Goal: Task Accomplishment & Management: Complete application form

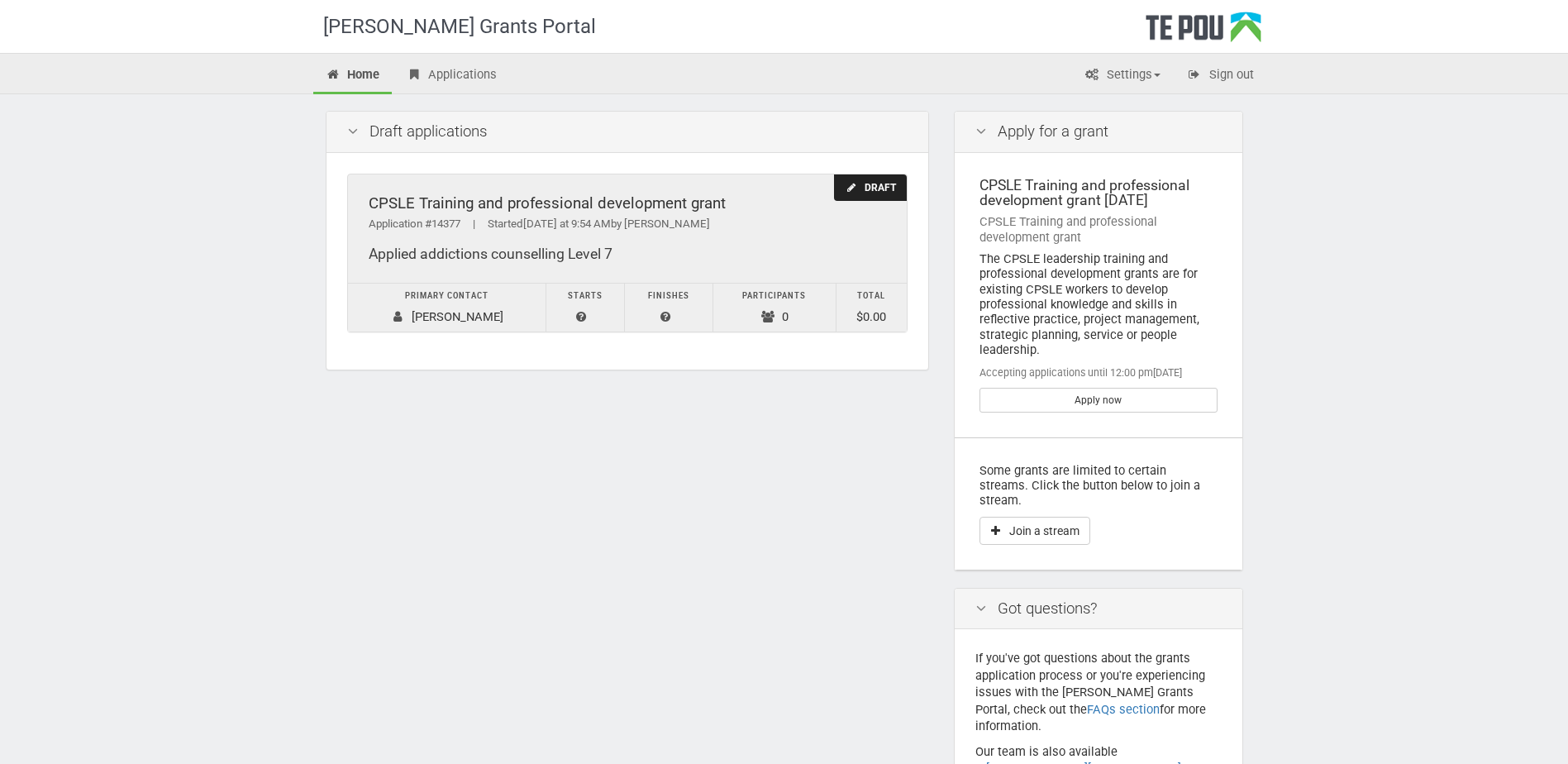
click at [867, 188] on div "Draft" at bounding box center [870, 188] width 72 height 28
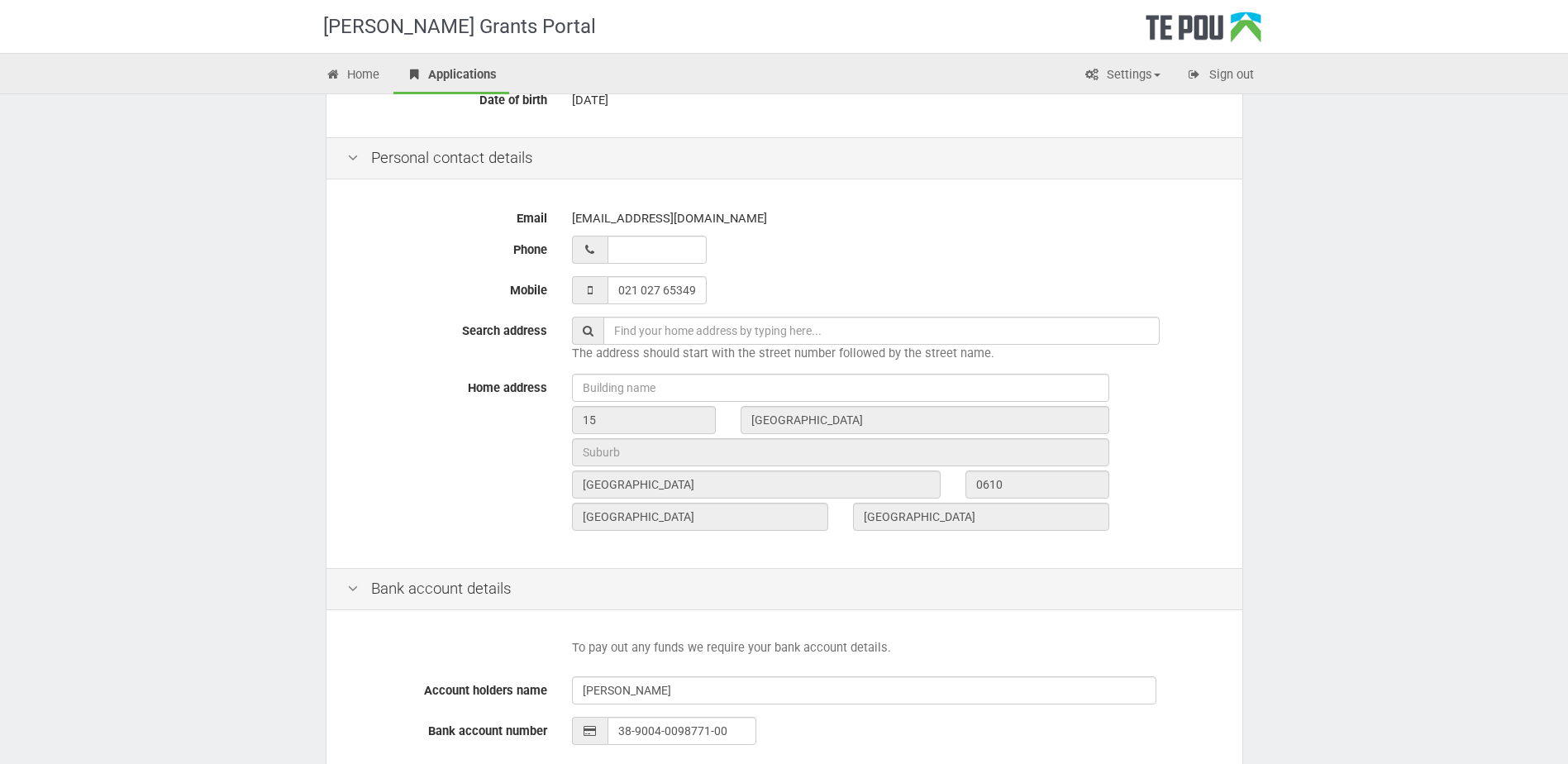
scroll to position [540, 0]
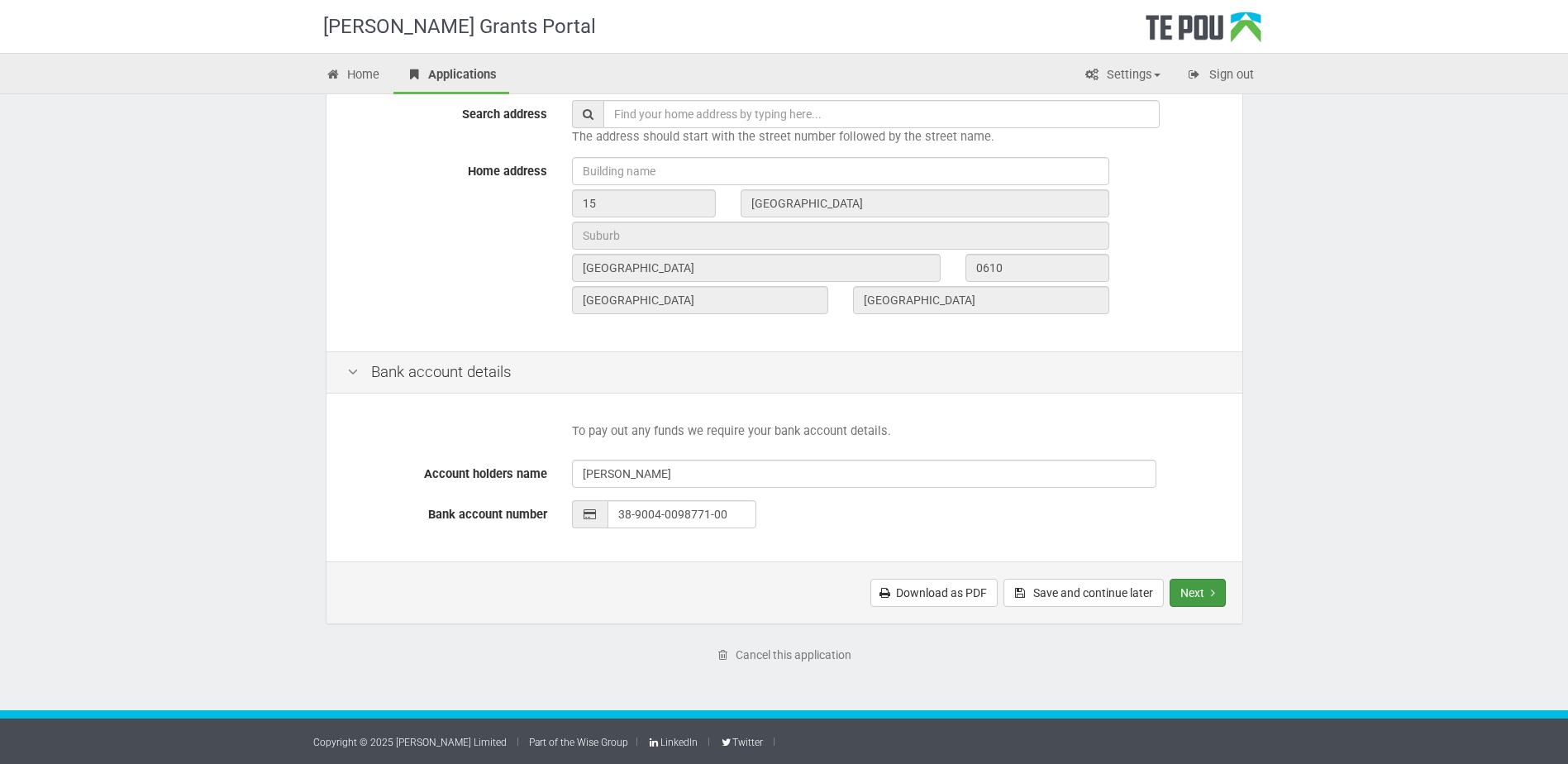
click at [1202, 597] on button "Next" at bounding box center [1198, 593] width 56 height 28
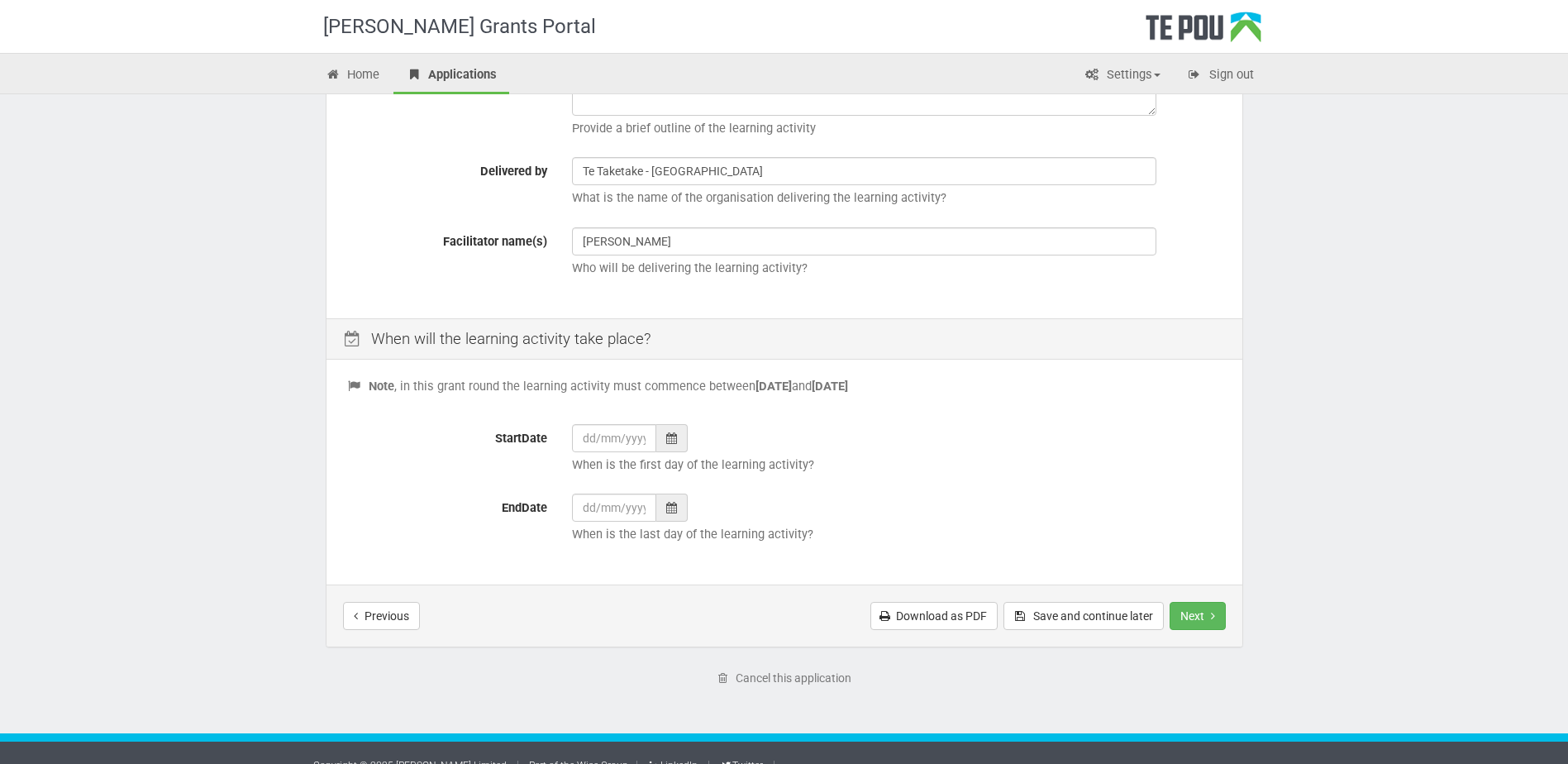
scroll to position [480, 0]
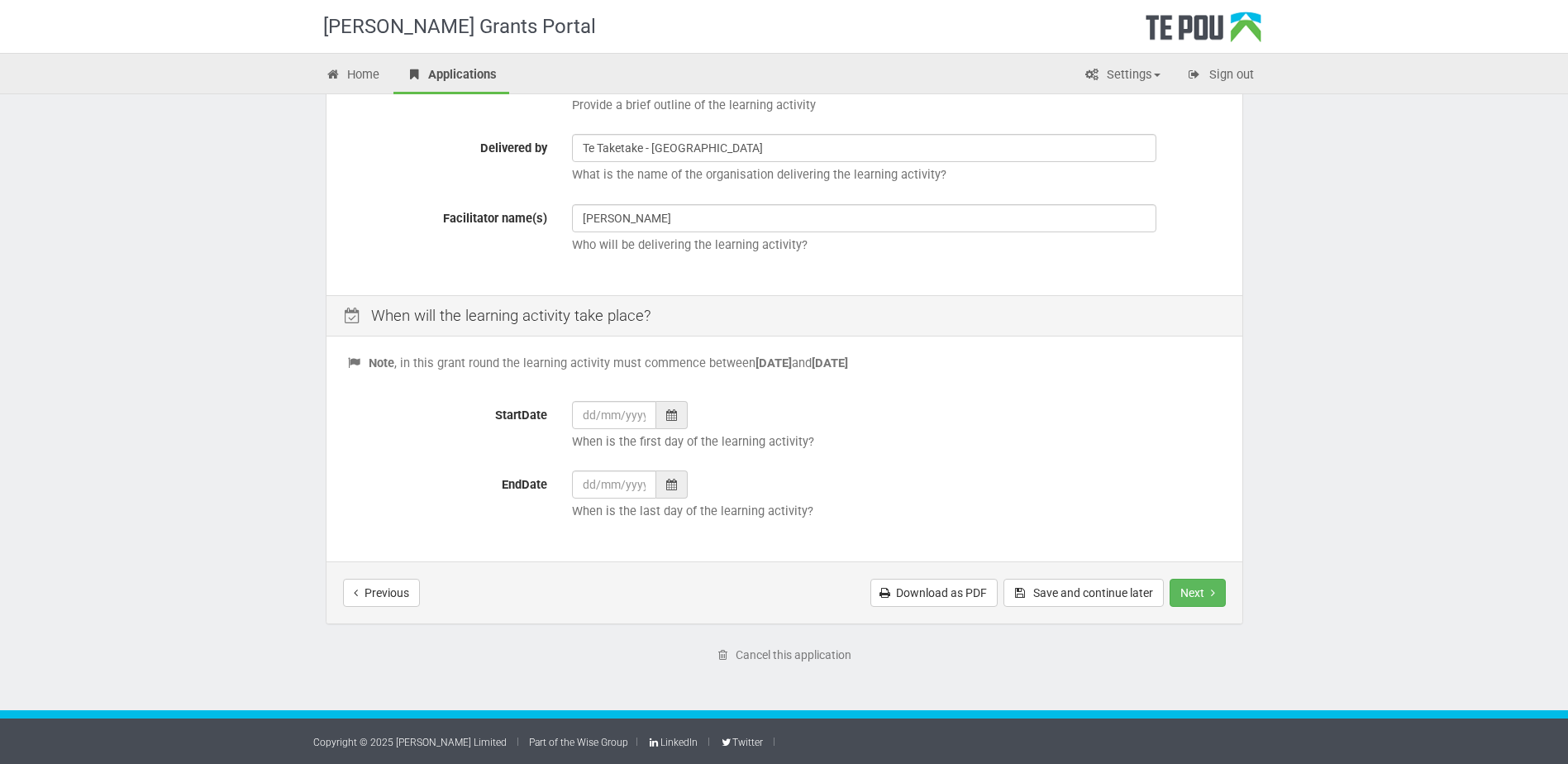
click at [676, 418] on icon at bounding box center [672, 415] width 11 height 12
click at [676, 427] on div at bounding box center [673, 415] width 32 height 28
click at [734, 210] on th "»" at bounding box center [737, 209] width 25 height 25
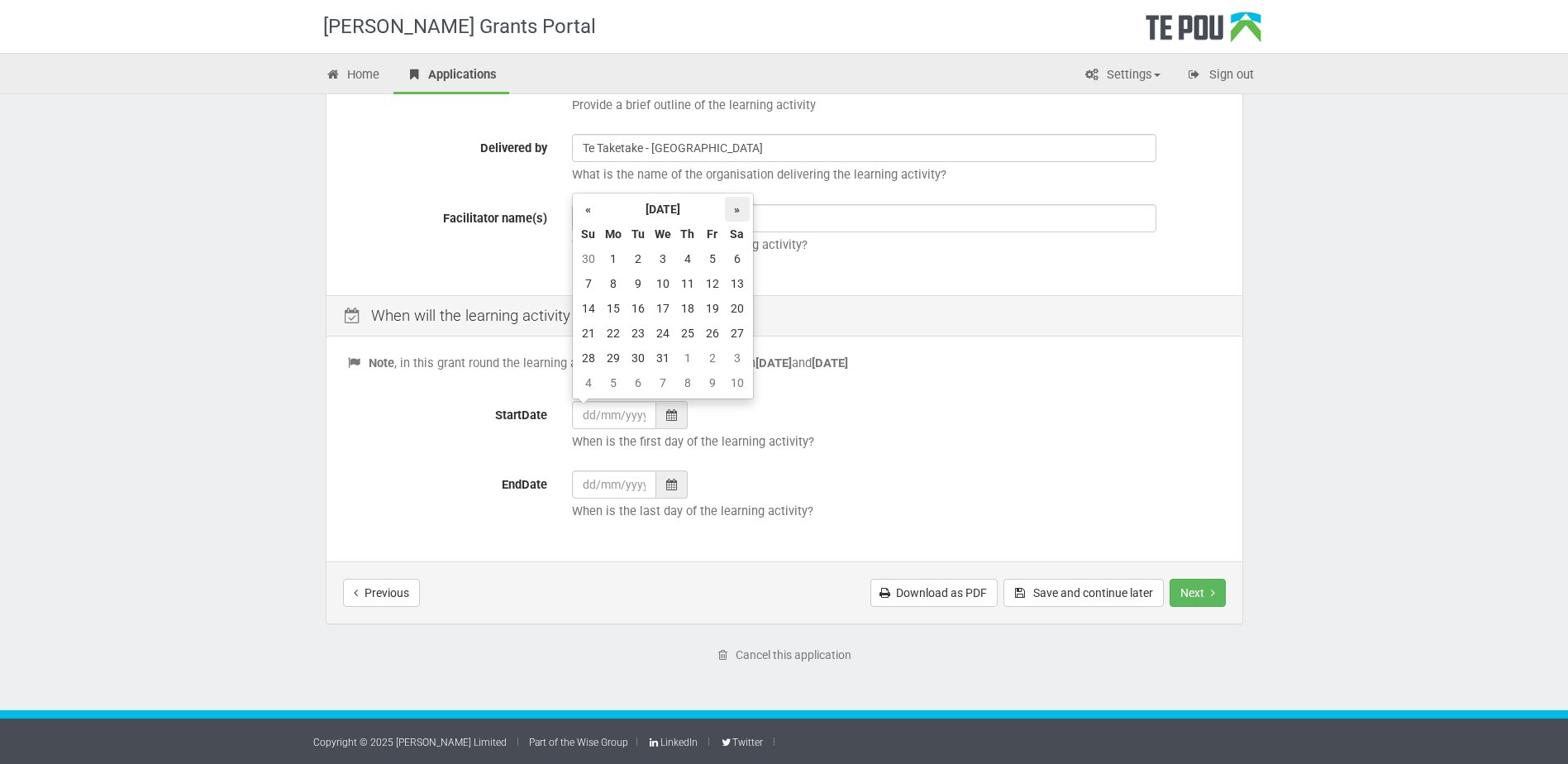
click at [734, 210] on th "»" at bounding box center [737, 209] width 25 height 25
click at [611, 311] on td "9" at bounding box center [613, 308] width 25 height 25
click at [680, 419] on div at bounding box center [673, 415] width 32 height 28
click at [688, 302] on td "12" at bounding box center [687, 308] width 25 height 25
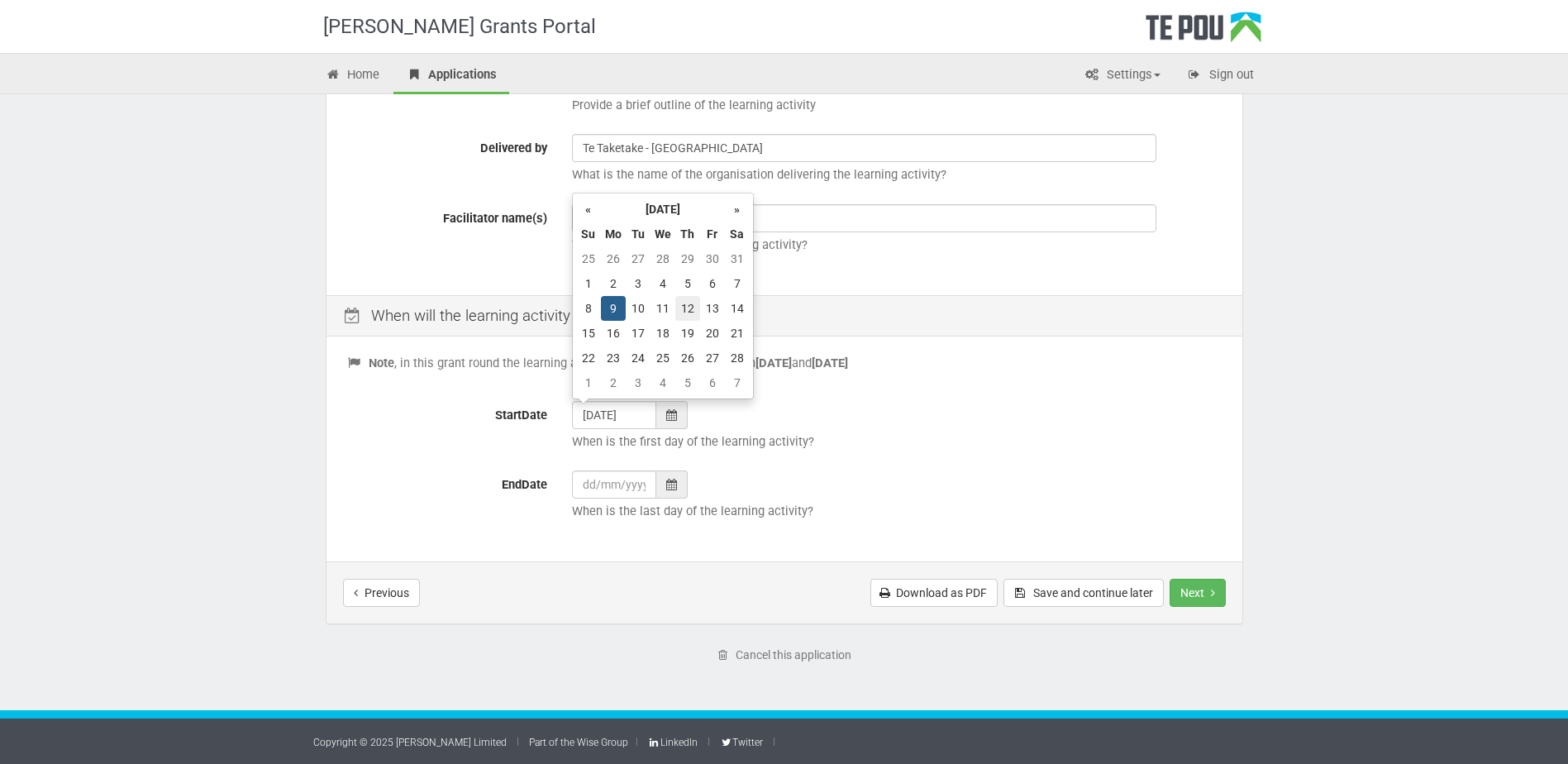
type input "12/02/2026"
click at [678, 483] on div at bounding box center [673, 485] width 32 height 28
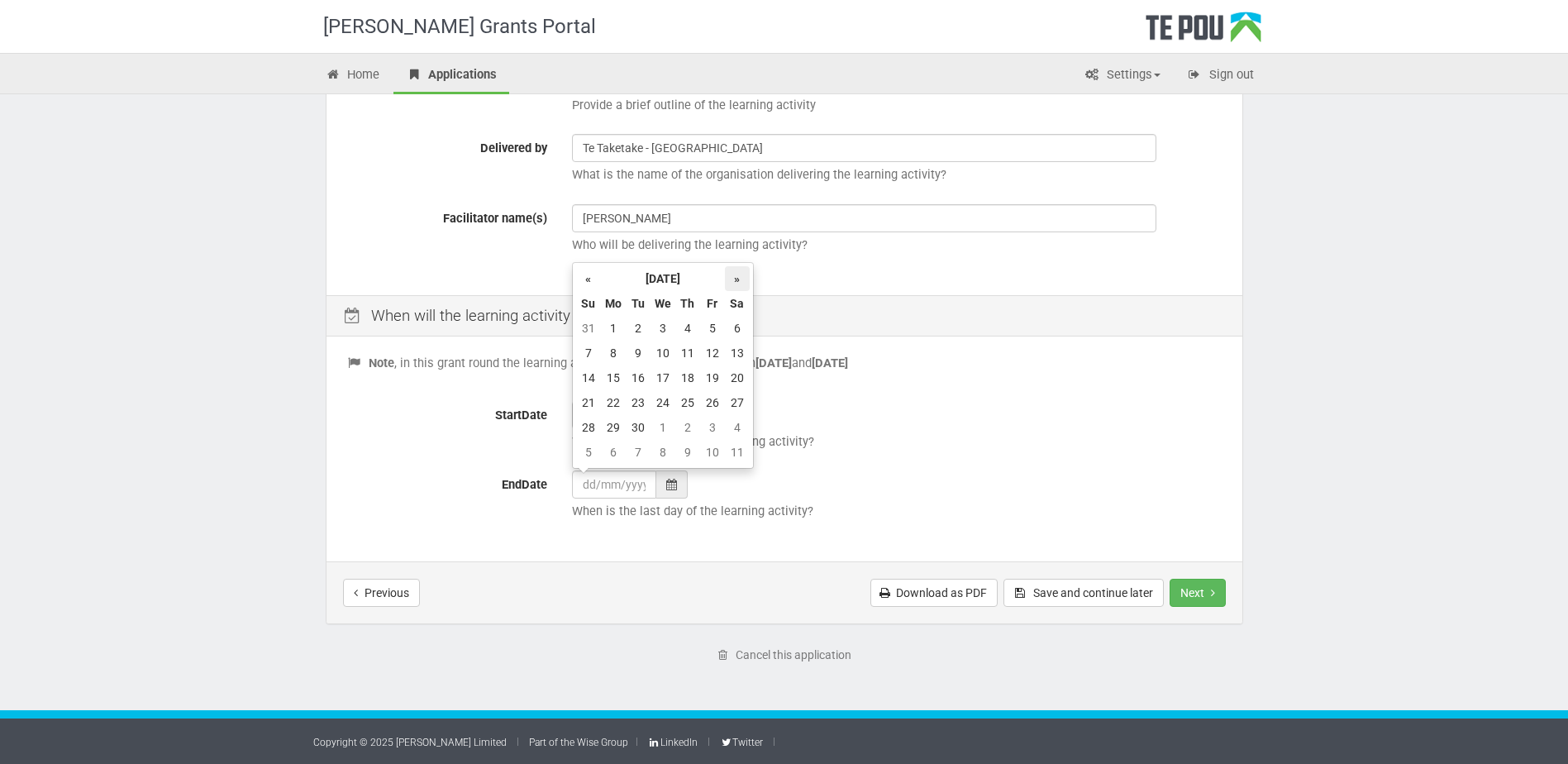
click at [731, 283] on th "»" at bounding box center [737, 278] width 25 height 25
click at [738, 275] on th "»" at bounding box center [737, 278] width 25 height 25
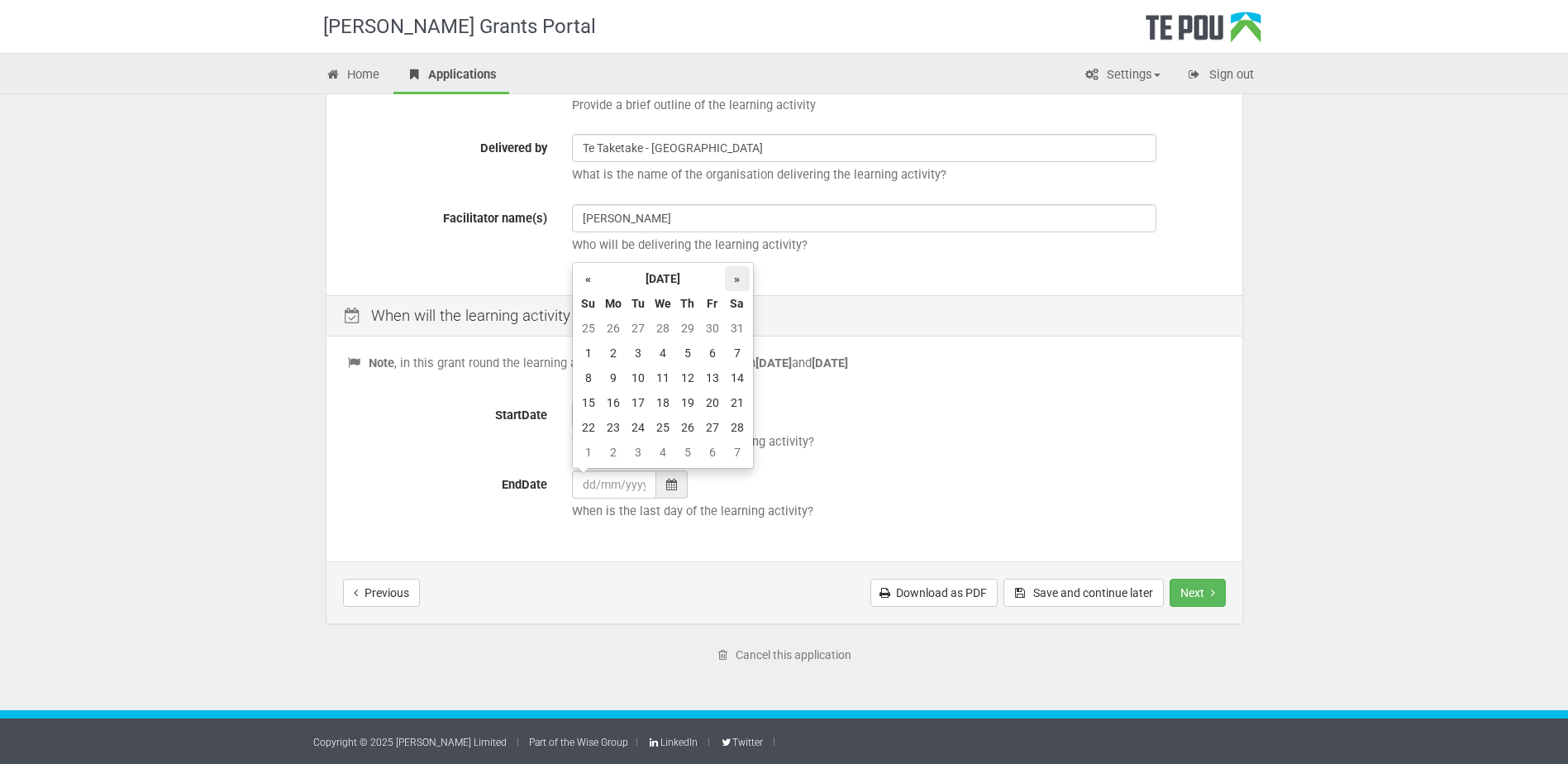
click at [738, 275] on th "»" at bounding box center [737, 278] width 25 height 25
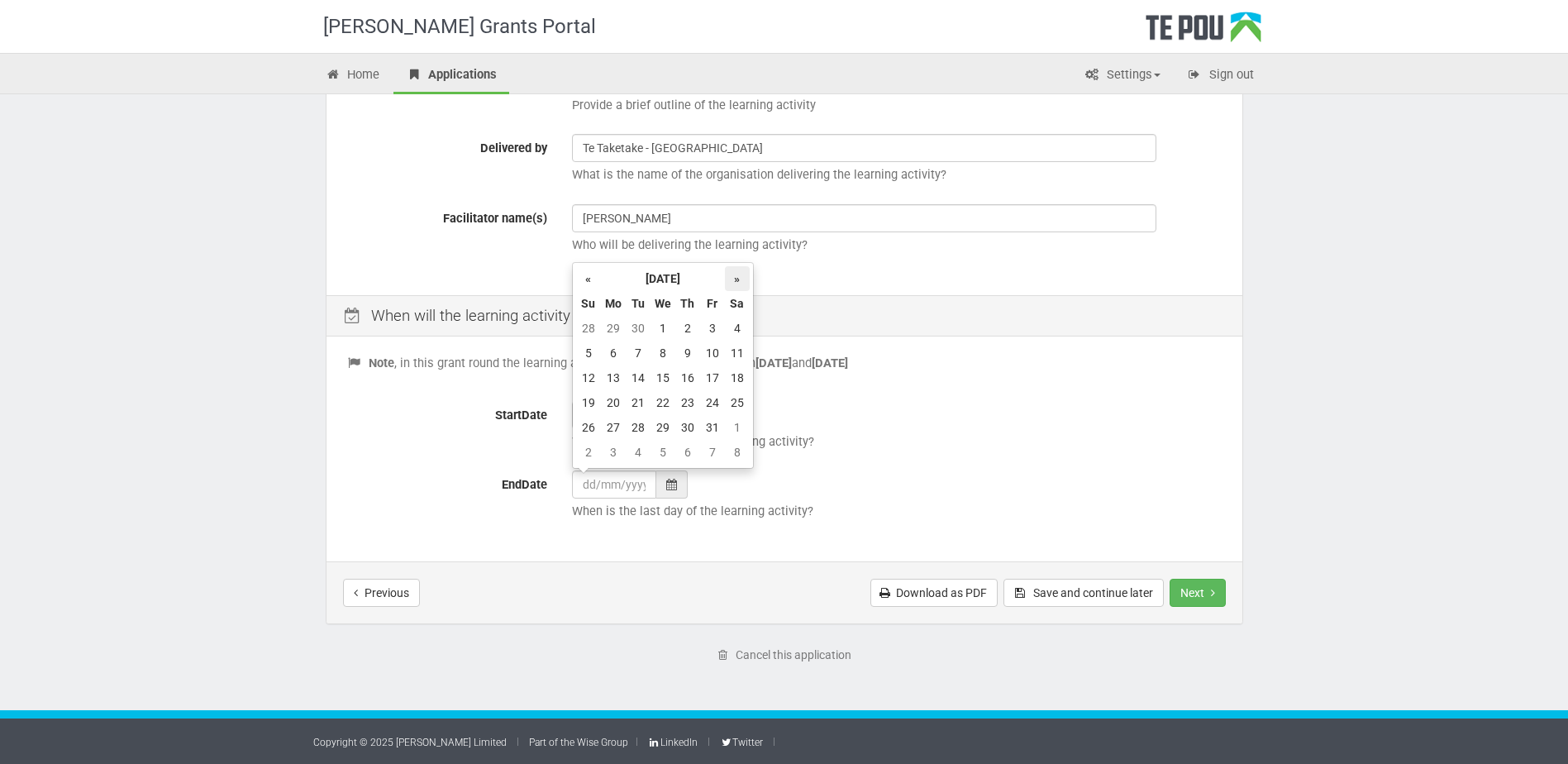
click at [738, 275] on th "»" at bounding box center [737, 278] width 25 height 25
click at [711, 427] on td "27" at bounding box center [712, 427] width 25 height 25
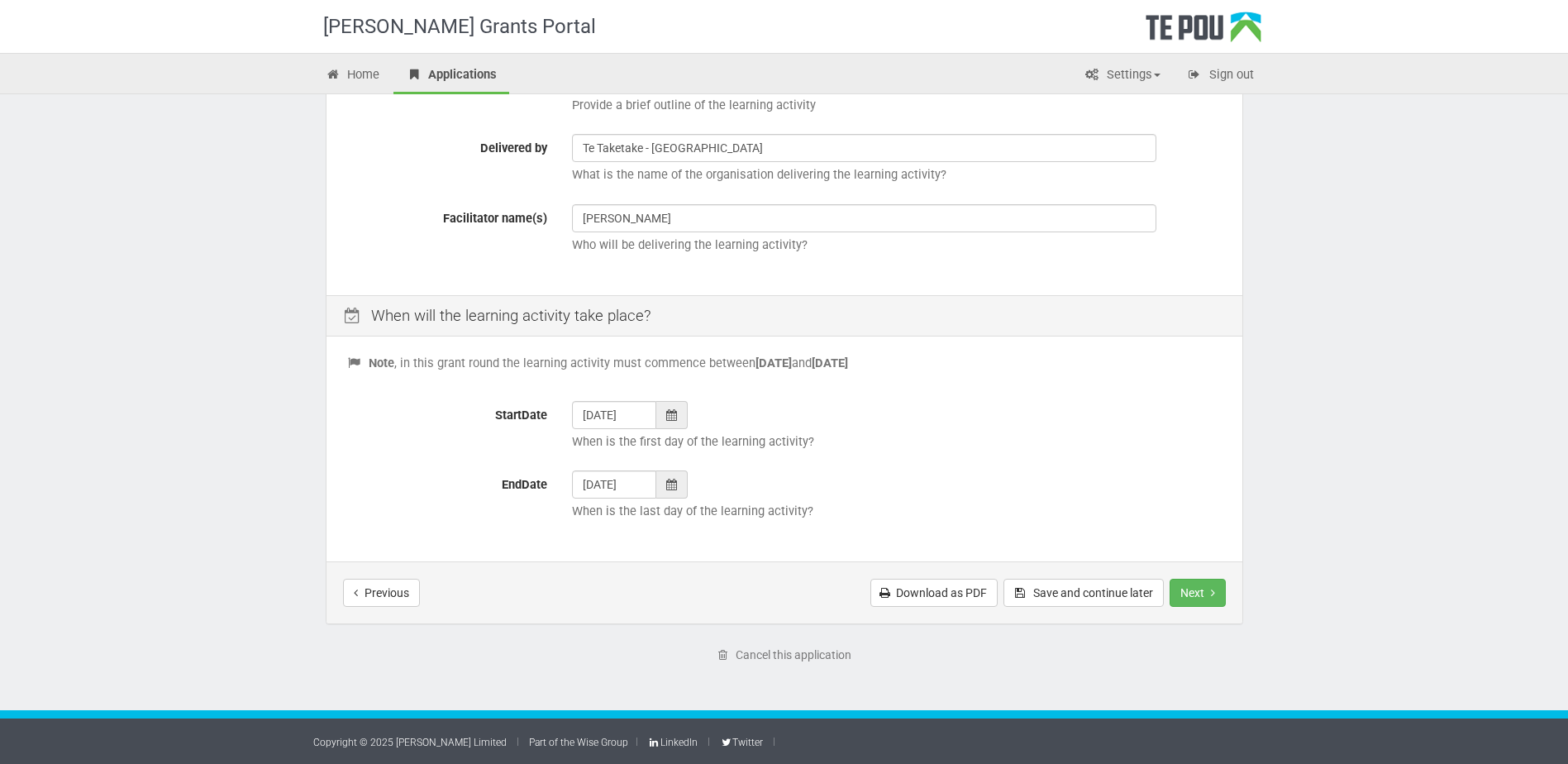
click at [667, 482] on icon at bounding box center [672, 485] width 11 height 12
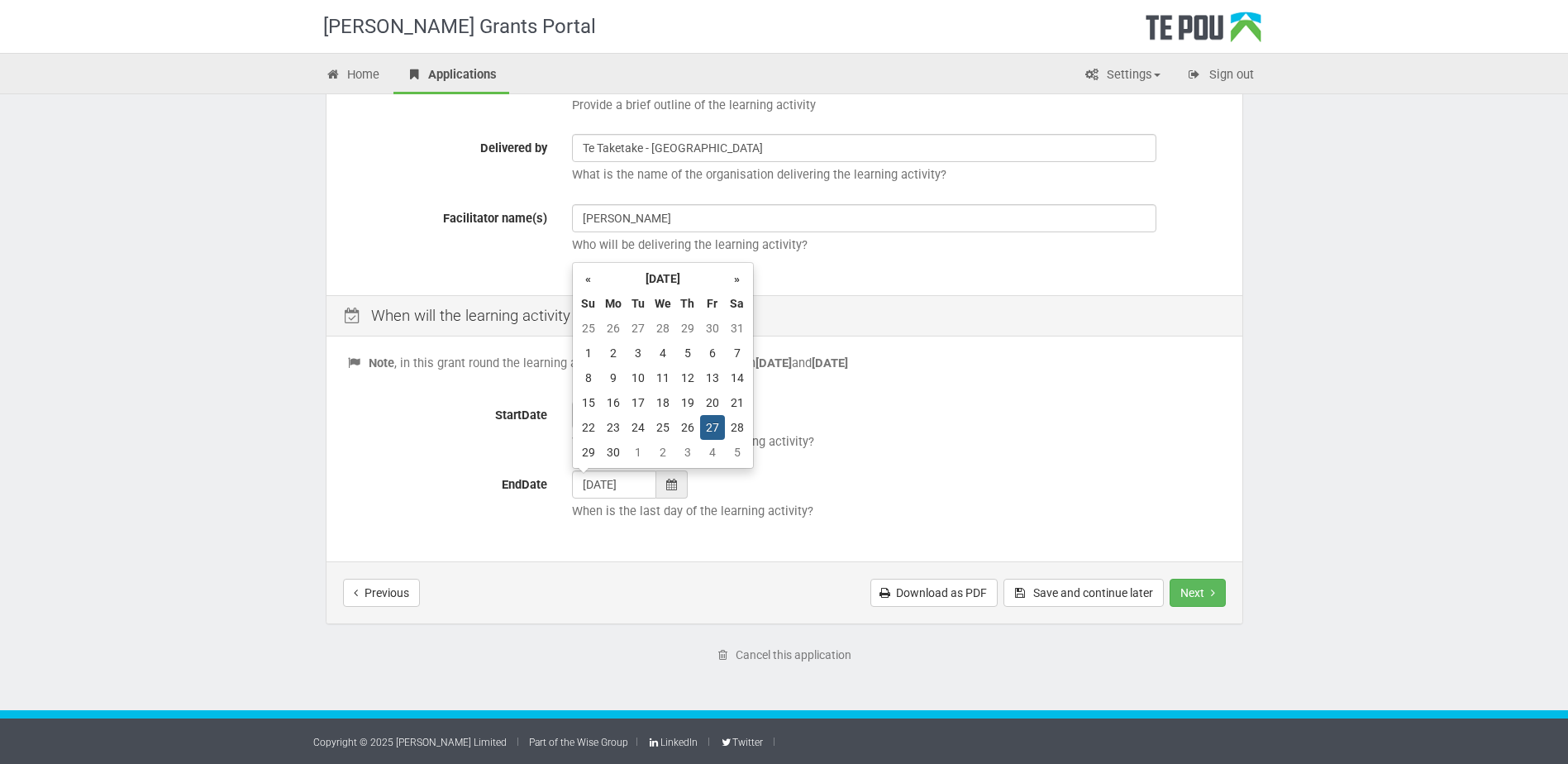
click at [711, 374] on td "13" at bounding box center [712, 378] width 25 height 25
type input "13/11/2026"
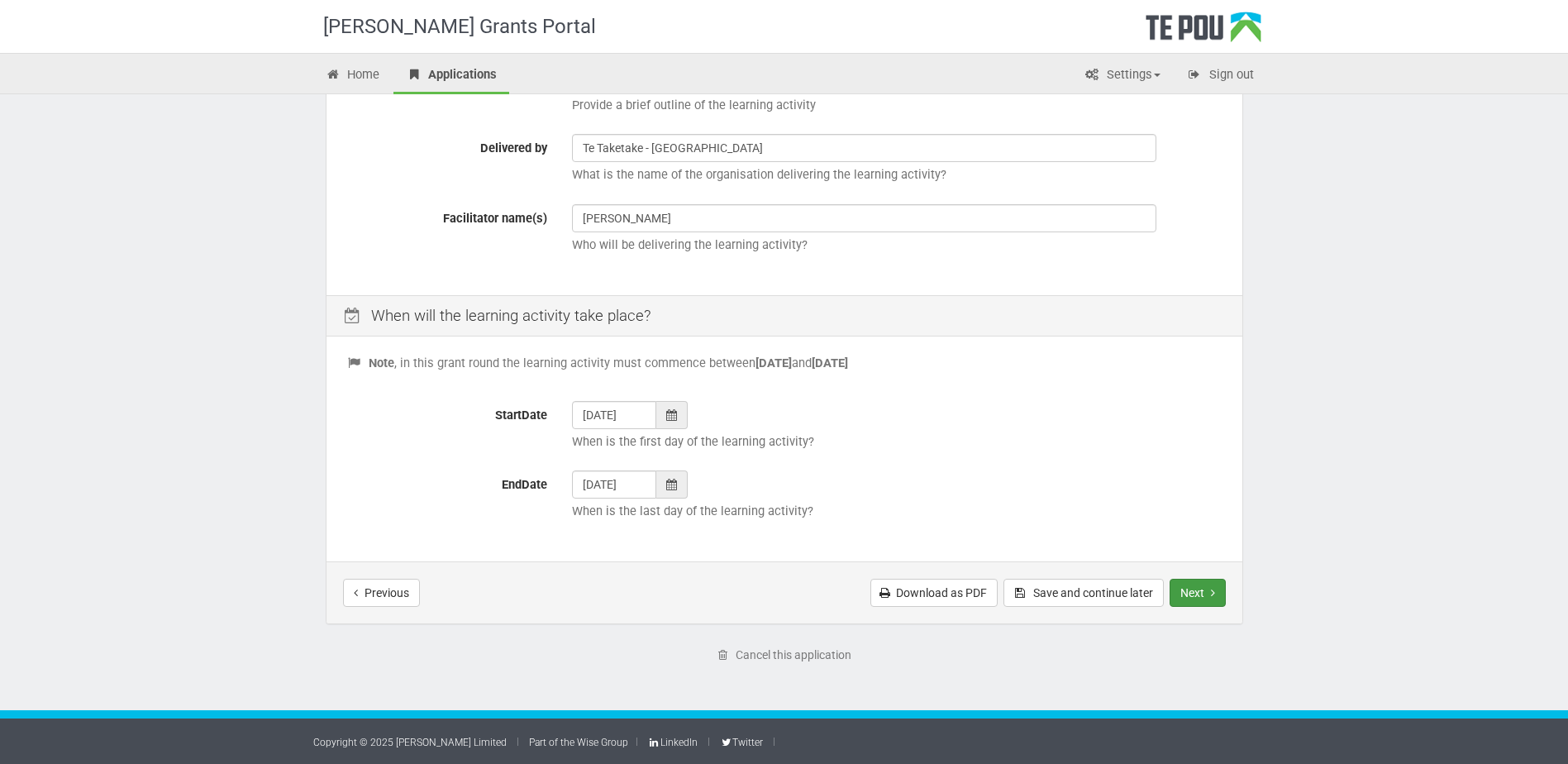
click at [1194, 599] on button "Next" at bounding box center [1198, 593] width 56 height 28
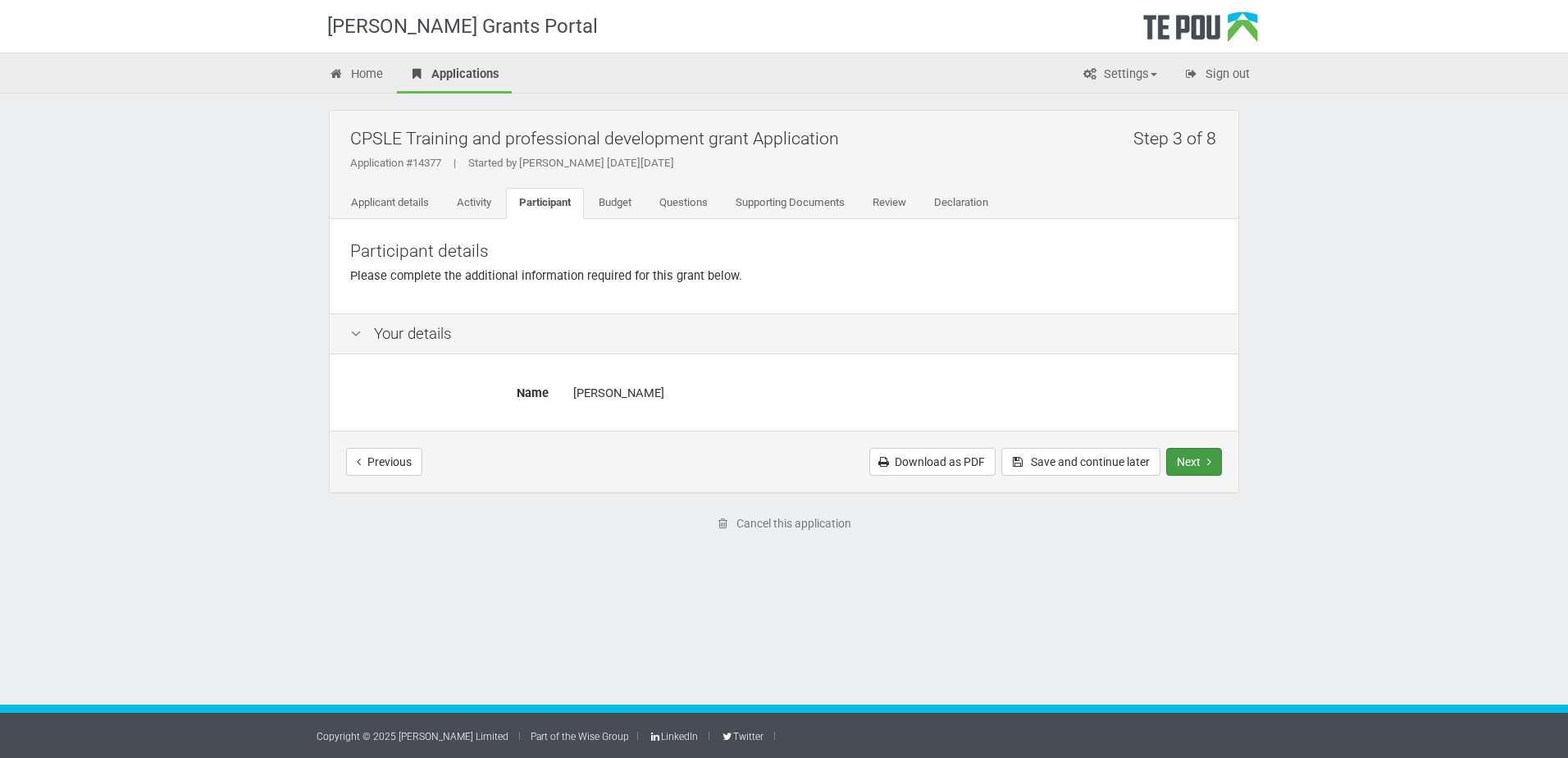
click at [1217, 464] on button "Next" at bounding box center [1194, 462] width 56 height 28
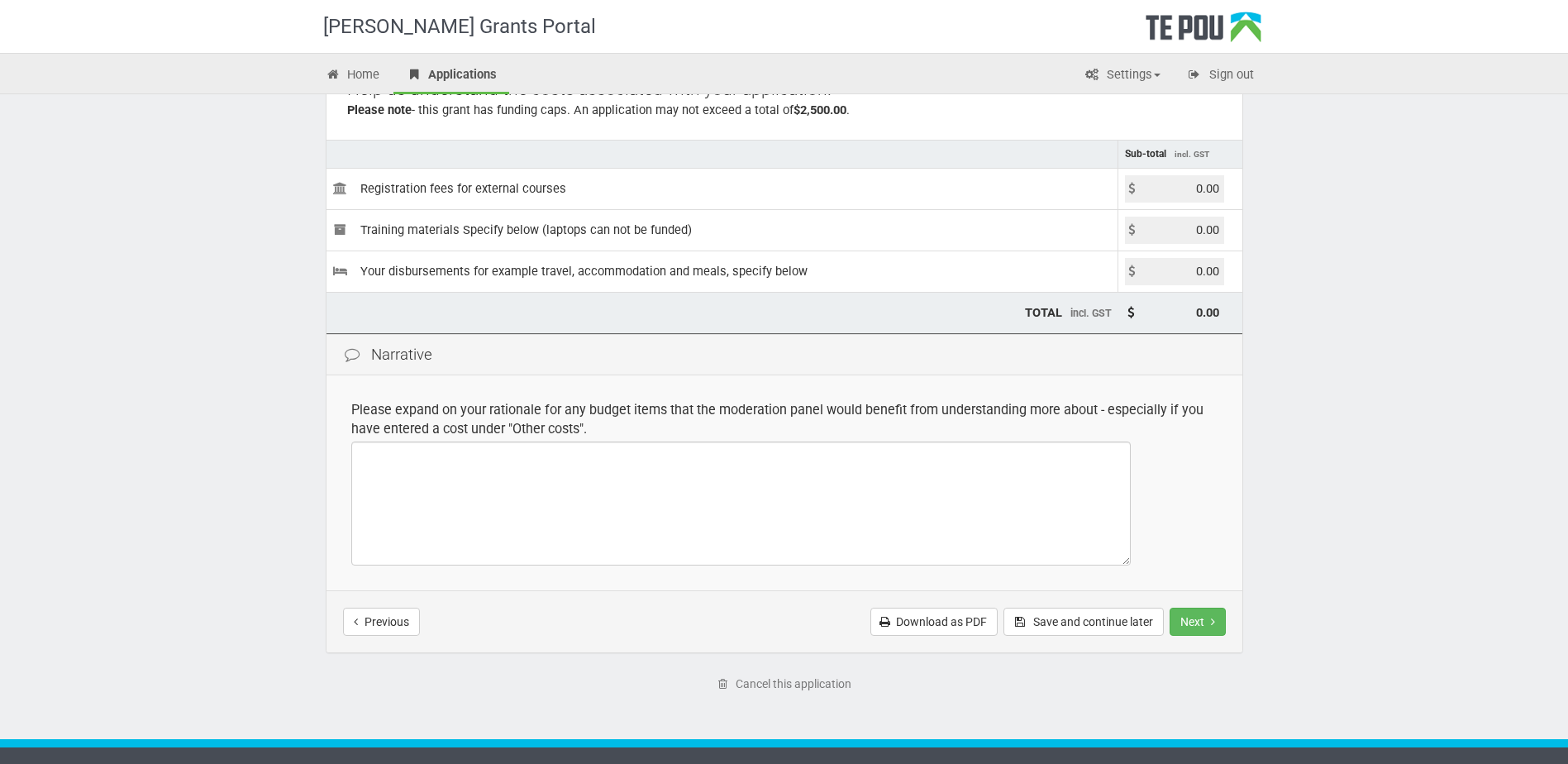
scroll to position [165, 0]
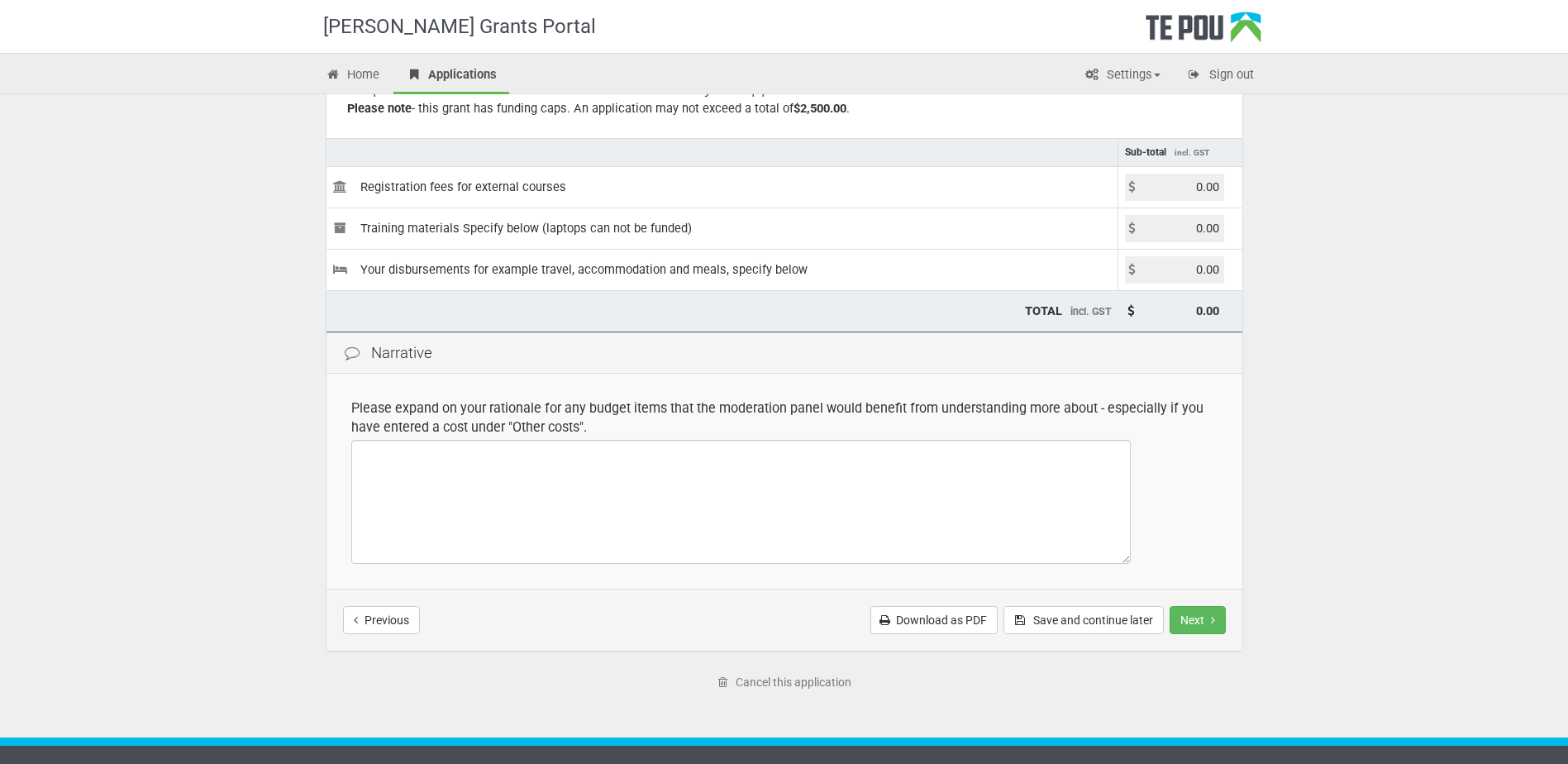
drag, startPoint x: 1205, startPoint y: 266, endPoint x: 1203, endPoint y: 274, distance: 8.2
click at [1202, 267] on input "0.00" at bounding box center [1175, 271] width 99 height 28
click at [1218, 273] on input "00" at bounding box center [1175, 271] width 99 height 28
type input "0"
type input "2480.00"
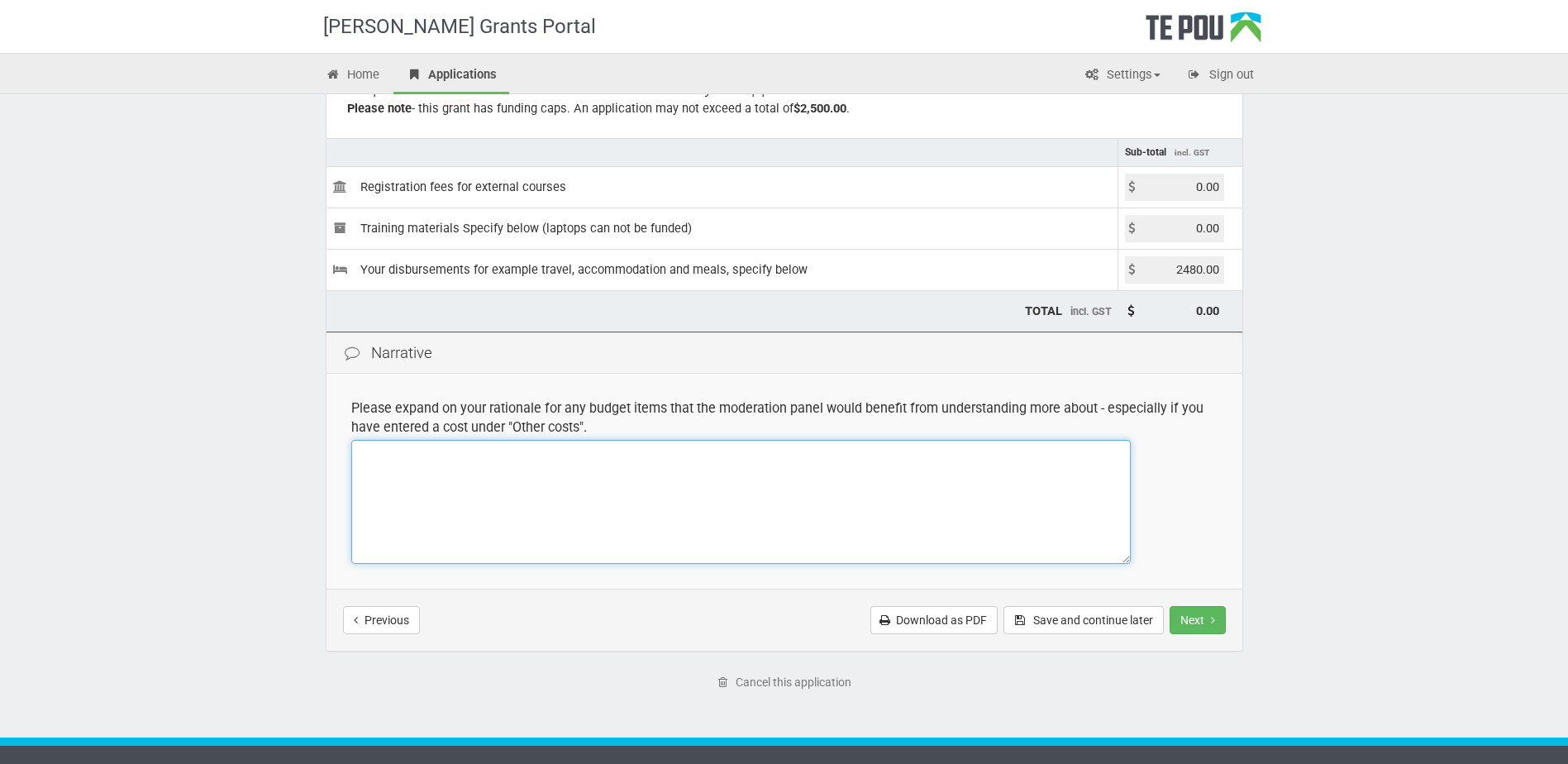
type input "2,480.00"
drag, startPoint x: 426, startPoint y: 466, endPoint x: 629, endPoint y: 462, distance: 203.0
click at [427, 465] on textarea at bounding box center [741, 501] width 780 height 124
type textarea "A"
type textarea "T"
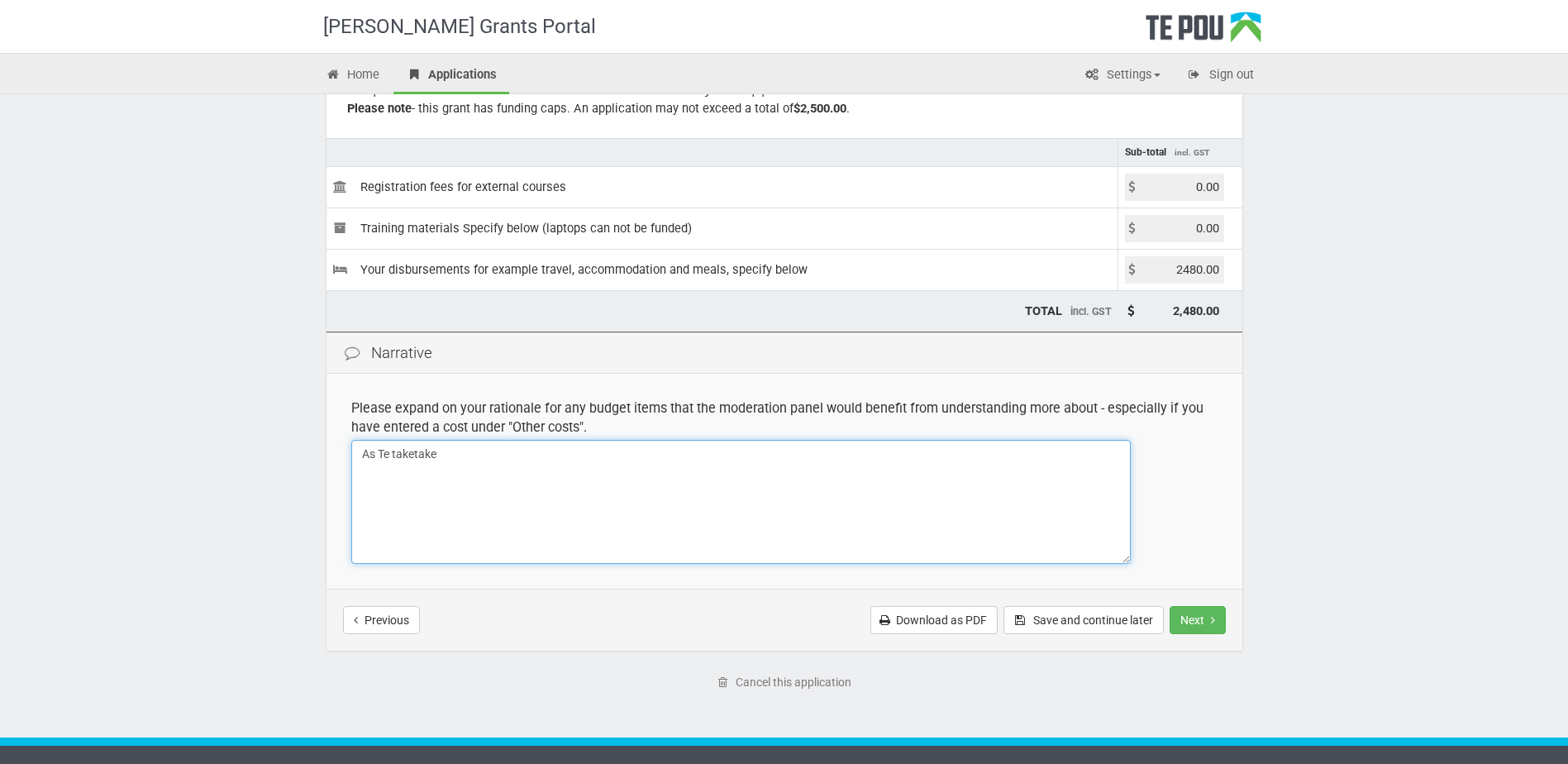
type textarea "As Te taketake"
drag, startPoint x: 463, startPoint y: 452, endPoint x: 357, endPoint y: 456, distance: 106.1
click at [357, 456] on textarea "As Te taketake" at bounding box center [741, 501] width 780 height 124
type textarea "A"
drag, startPoint x: 483, startPoint y: 452, endPoint x: 299, endPoint y: 459, distance: 184.1
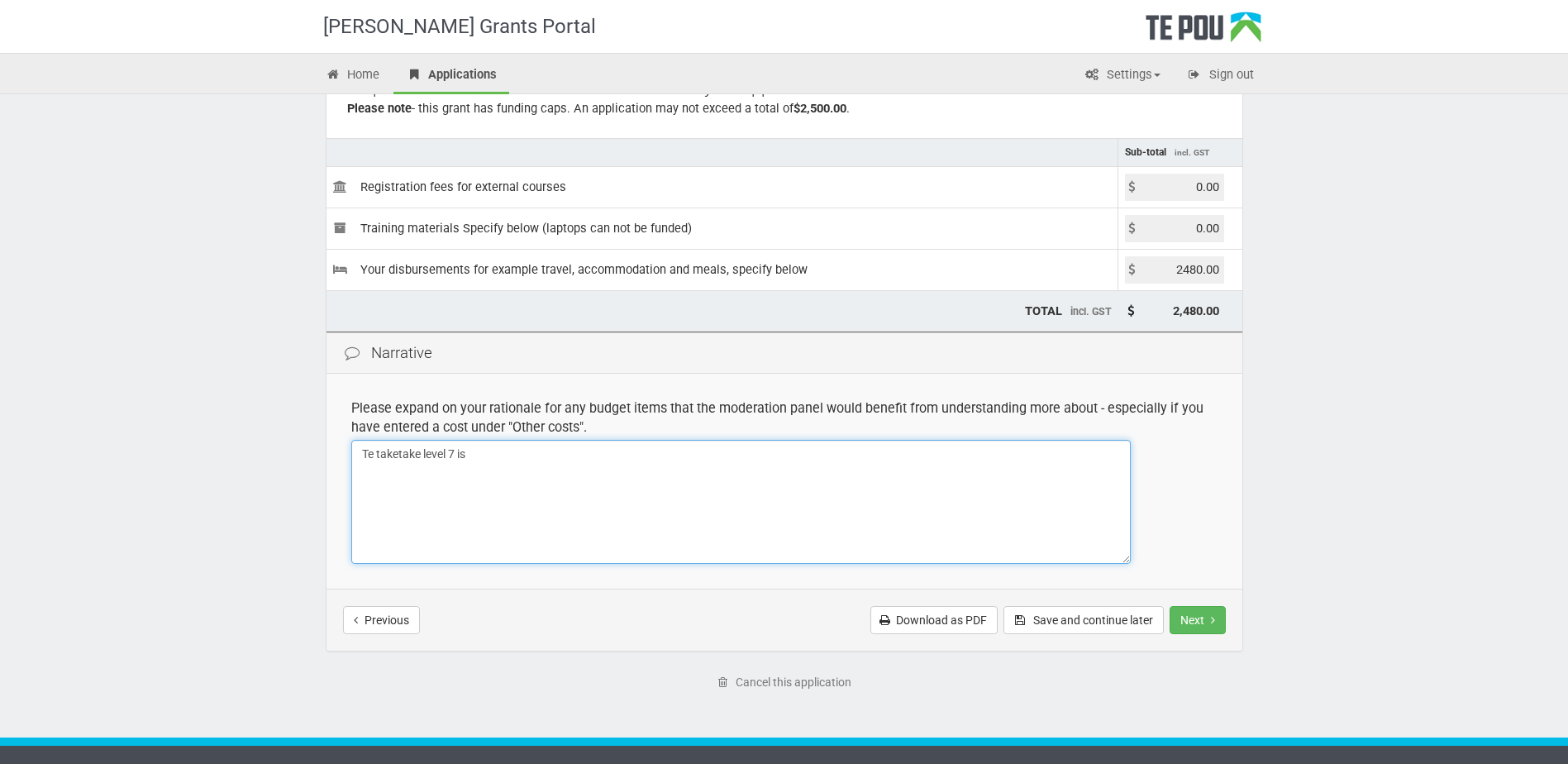
click at [299, 459] on div "[PERSON_NAME] Grants Portal Home Applications Settings Profile My account FAQs …" at bounding box center [784, 312] width 1568 height 956
click at [649, 457] on textarea "Attending wananga sessions is apart of the programme structure." at bounding box center [741, 501] width 780 height 124
click at [722, 454] on textarea "Attending wananga sessions is apart of the program structure." at bounding box center [741, 501] width 780 height 124
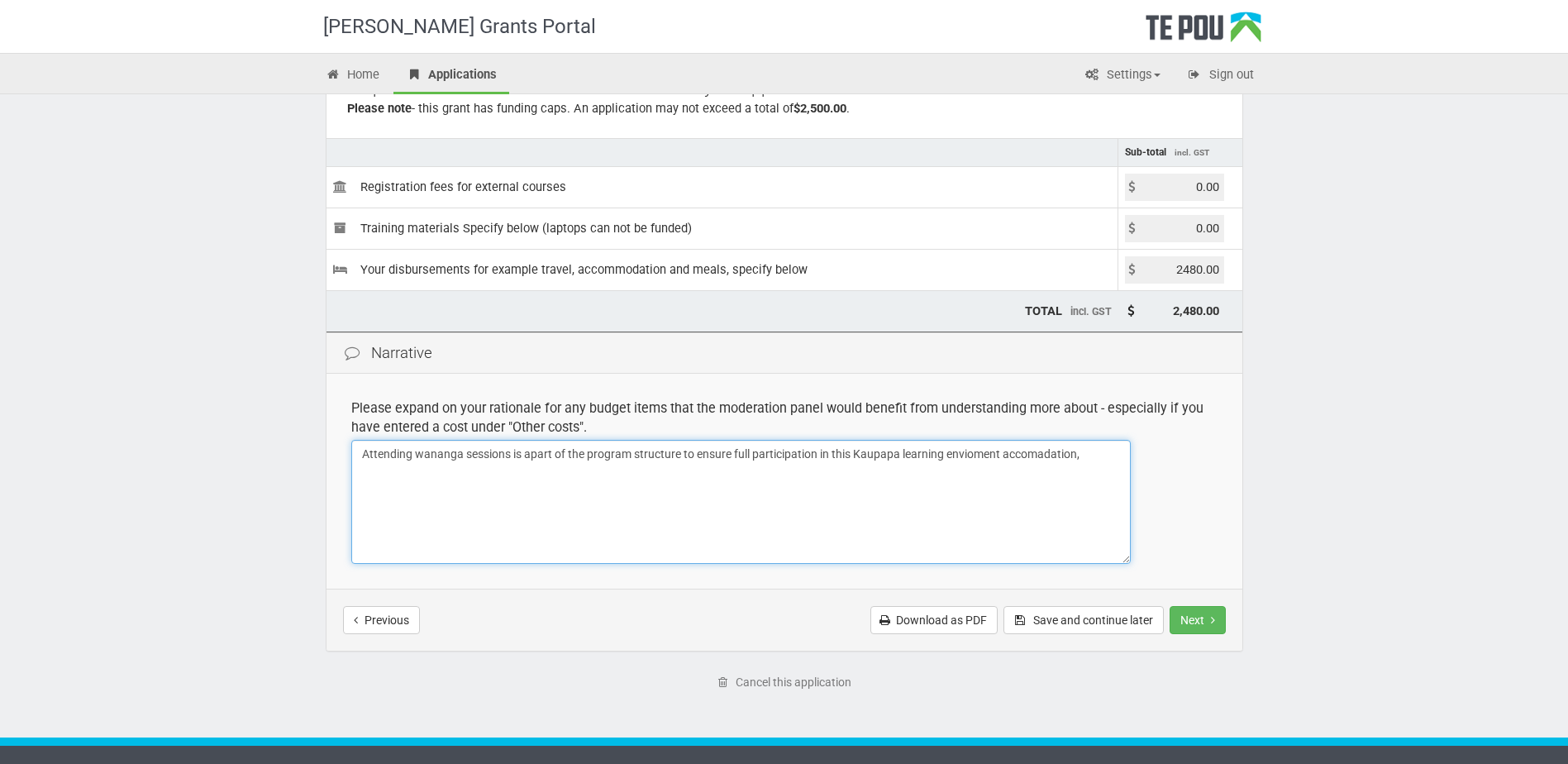
click at [983, 452] on textarea "Attending wananga sessions is apart of the program structure to ensure full par…" at bounding box center [741, 501] width 780 height 124
click at [370, 462] on textarea "Attending wananga sessions is apart of the program structure to ensure full par…" at bounding box center [741, 501] width 780 height 124
click at [456, 472] on textarea "Attending wananga sessions is apart of the program structure to ensure full par…" at bounding box center [741, 501] width 780 height 124
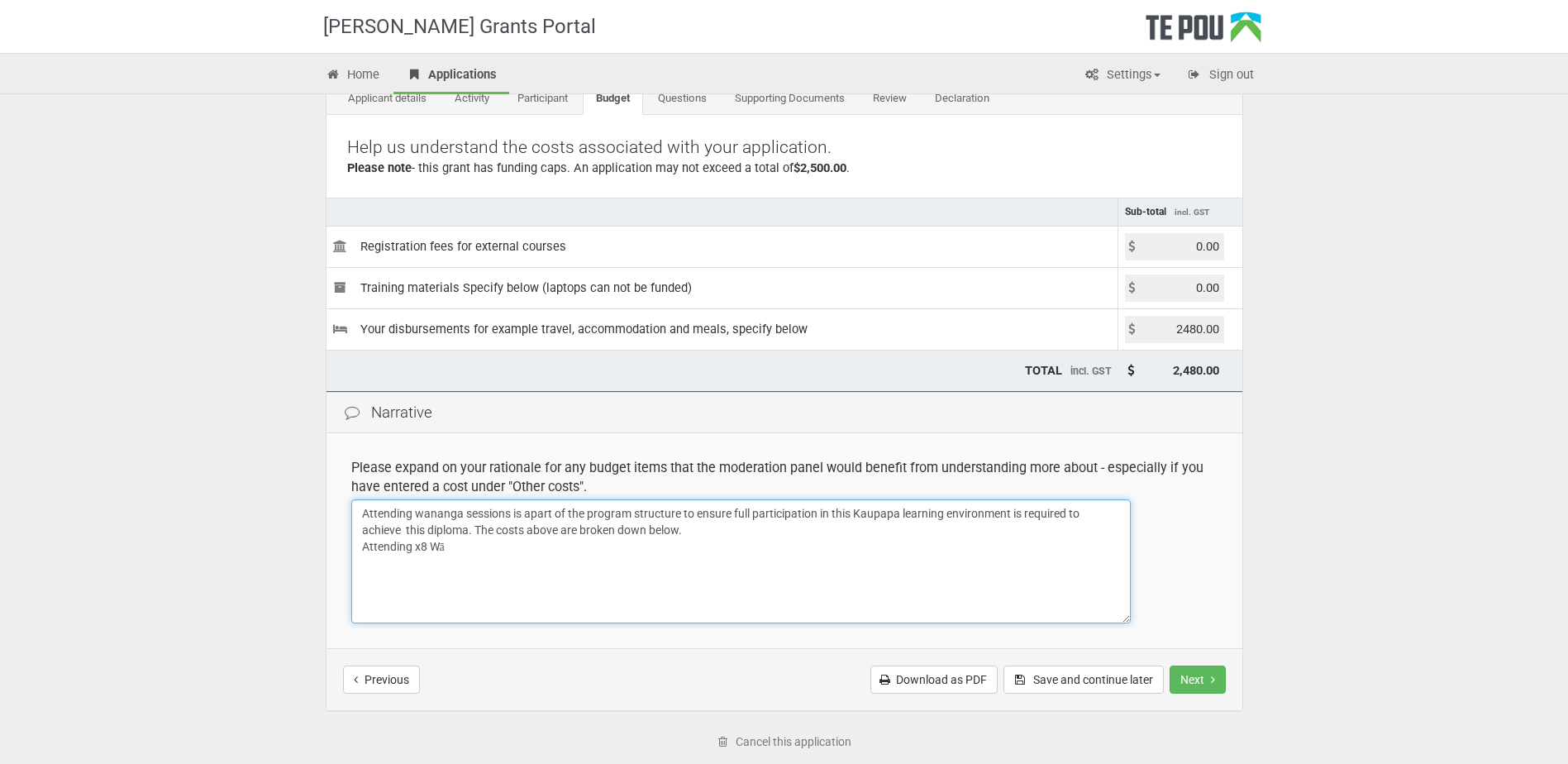
scroll to position [192, 0]
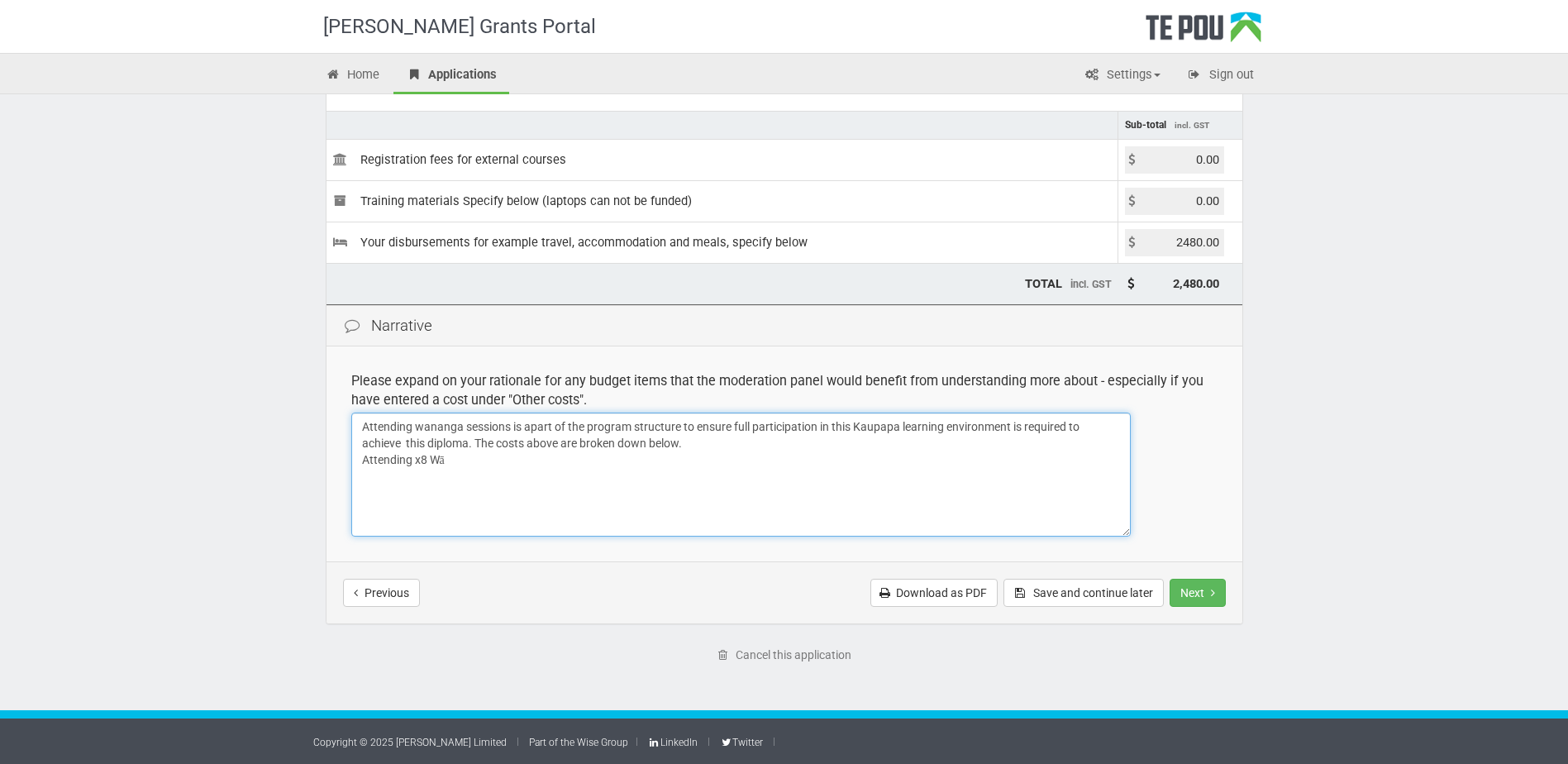
click at [393, 488] on textarea "Attending wananga sessions is apart of the program structure to ensure full par…" at bounding box center [741, 474] width 780 height 124
drag, startPoint x: 645, startPoint y: 460, endPoint x: 687, endPoint y: 491, distance: 52.2
click at [651, 461] on textarea "Attending wananga sessions is apart of the program structure to ensure full par…" at bounding box center [741, 474] width 780 height 124
click at [650, 461] on textarea "Attending wananga sessions is apart of the program structure to ensure full par…" at bounding box center [741, 474] width 780 height 124
click at [642, 456] on textarea "Attending wananga sessions is apart of the program structure to ensure full par…" at bounding box center [741, 474] width 780 height 124
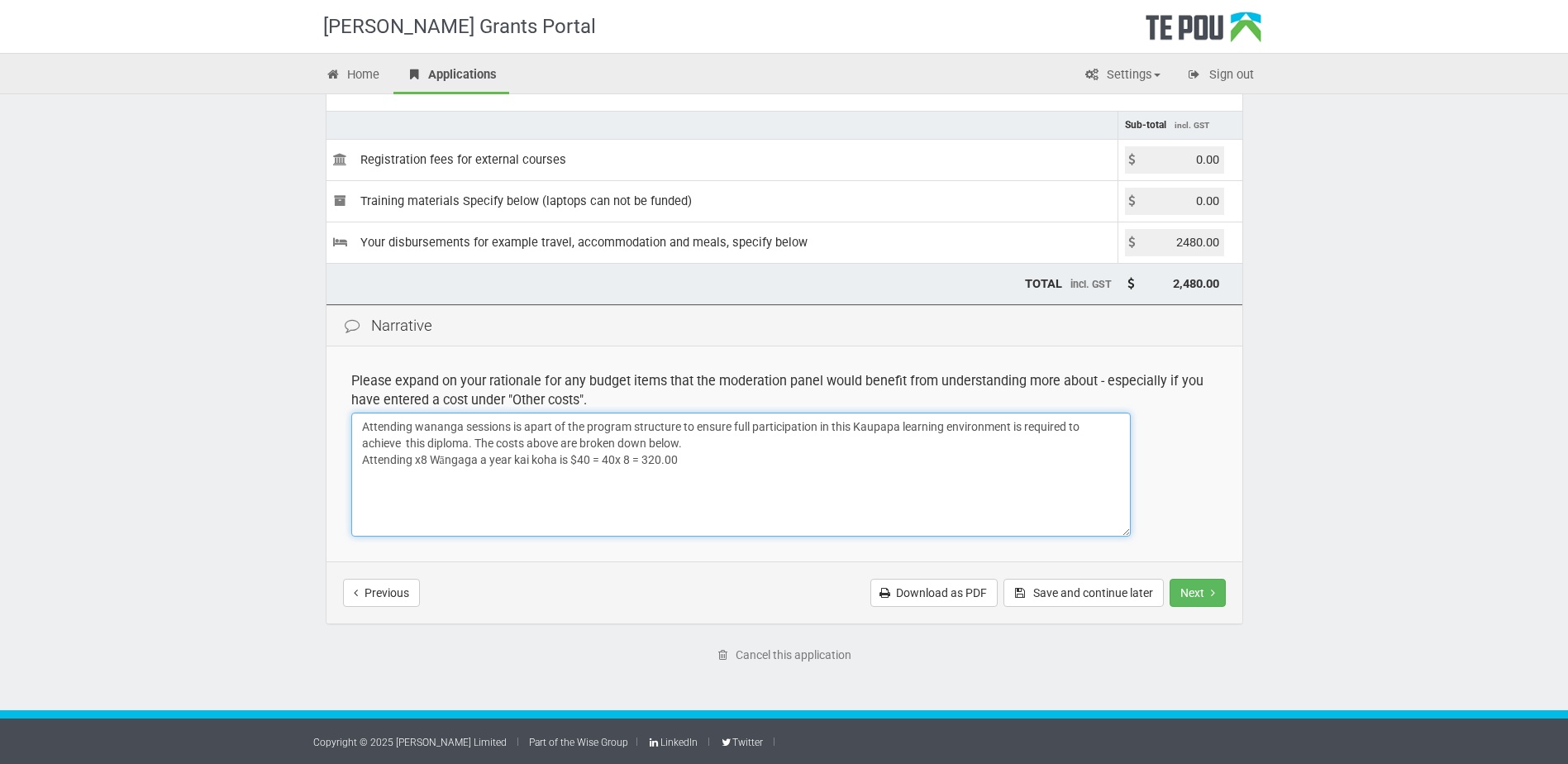
click at [647, 457] on textarea "Attending wananga sessions is apart of the program structure to ensure full par…" at bounding box center [741, 474] width 780 height 124
click at [711, 468] on textarea "Attending wananga sessions is apart of the program structure to ensure full par…" at bounding box center [741, 474] width 780 height 124
click at [513, 462] on textarea "Attending wananga sessions is apart of the program structure to ensure full par…" at bounding box center [741, 474] width 780 height 124
click at [369, 476] on textarea "Attending wananga sessions is apart of the program structure to ensure full par…" at bounding box center [741, 474] width 780 height 124
click at [551, 476] on textarea "Attending wananga sessions is apart of the program structure to ensure full par…" at bounding box center [741, 474] width 780 height 124
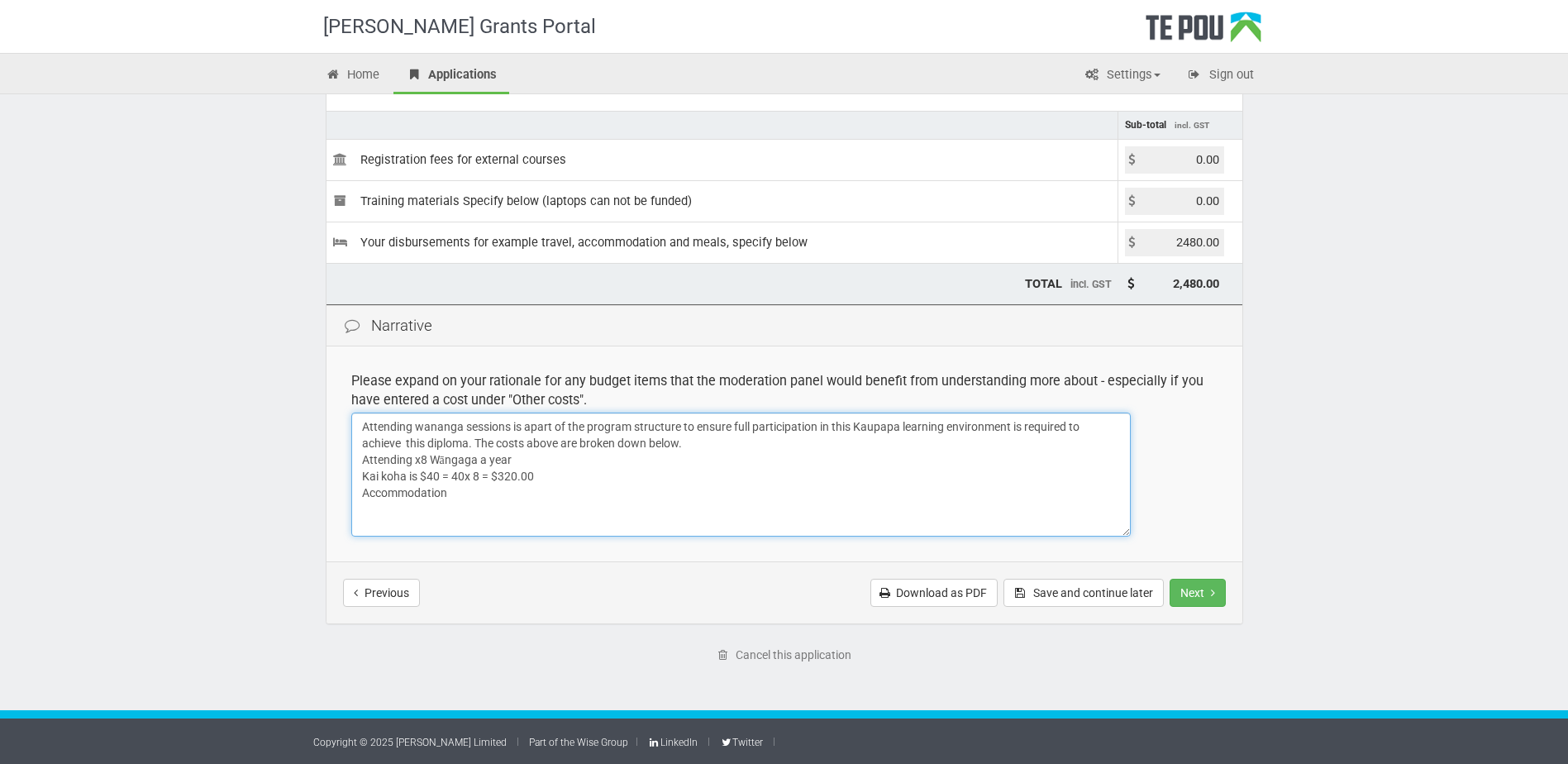
click at [512, 499] on textarea "Attending wananga sessions is apart of the program structure to ensure full par…" at bounding box center [741, 474] width 780 height 124
click at [491, 452] on textarea "Attending wananga sessions is apart of the program structure to ensure full par…" at bounding box center [741, 474] width 780 height 124
click at [566, 442] on textarea "Attending wananga sessions is apart of the program structure to ensure full par…" at bounding box center [741, 474] width 780 height 124
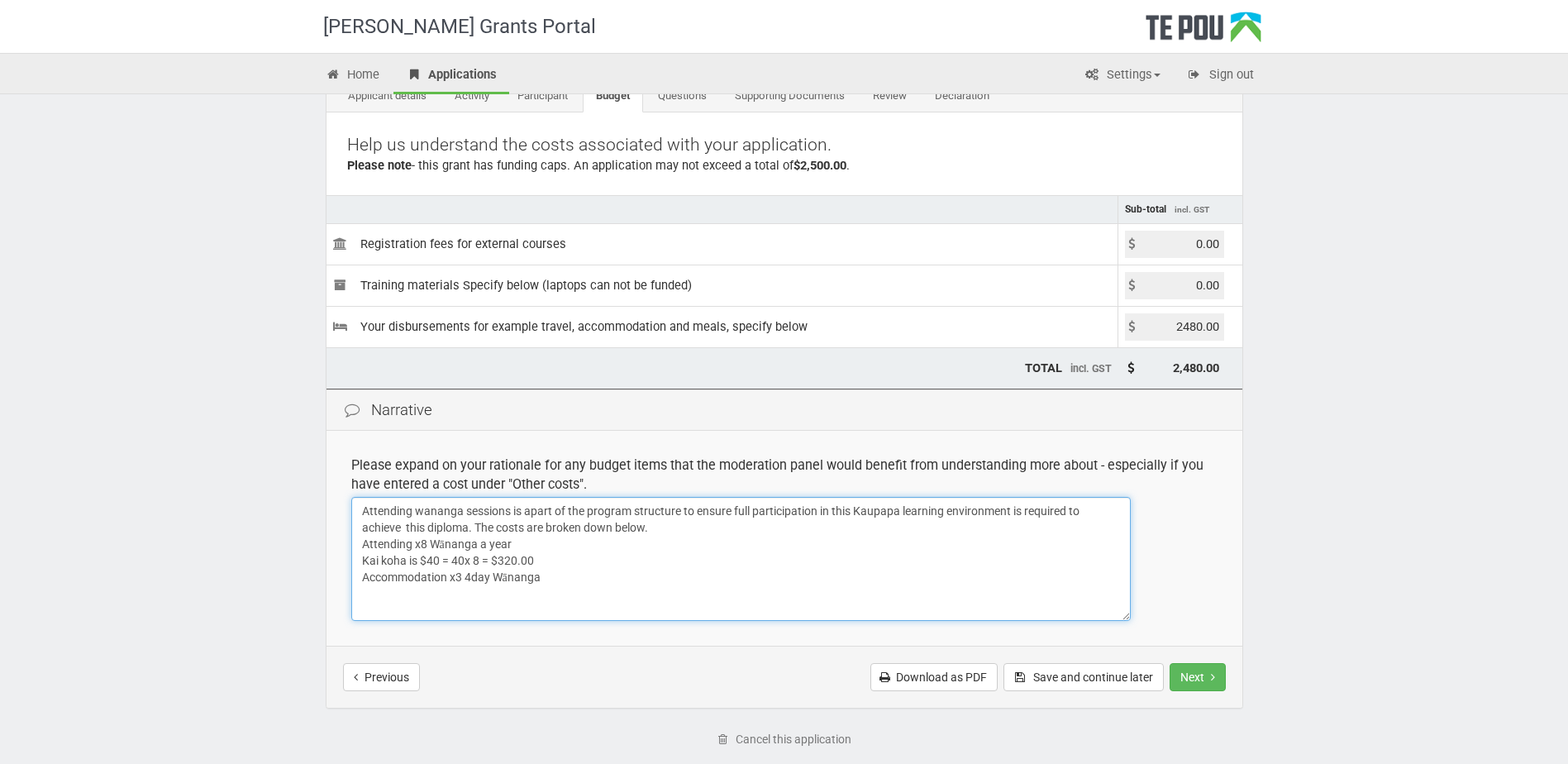
scroll to position [28, 0]
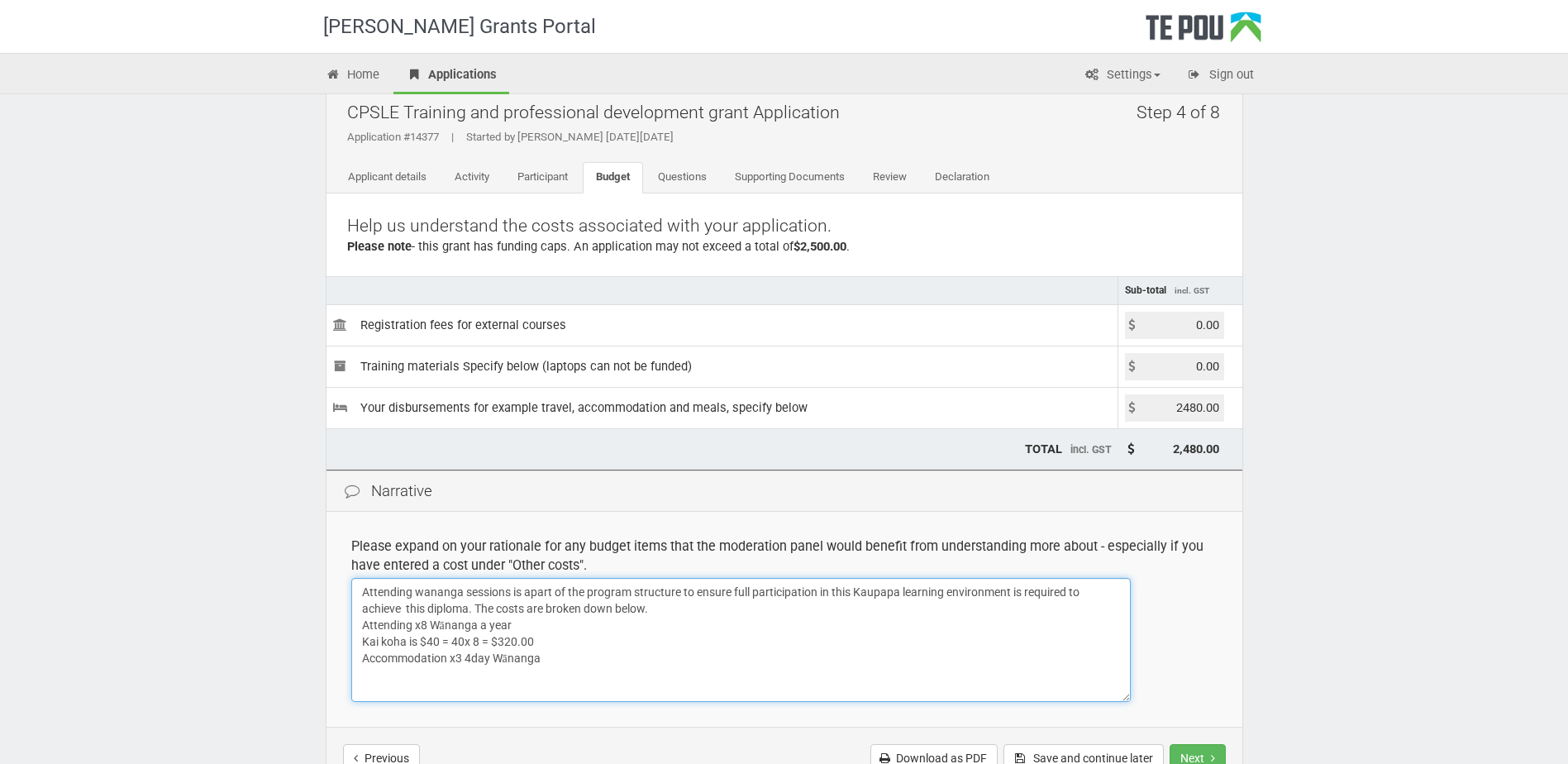
drag, startPoint x: 449, startPoint y: 657, endPoint x: 455, endPoint y: 667, distance: 11.7
click at [450, 657] on textarea "Attending wananga sessions is apart of the program structure to ensure full par…" at bounding box center [741, 639] width 780 height 124
drag, startPoint x: 605, startPoint y: 656, endPoint x: 616, endPoint y: 662, distance: 12.5
click at [606, 656] on textarea "Attending wananga sessions is apart of the program structure to ensure full par…" at bounding box center [741, 639] width 780 height 124
click at [497, 654] on textarea "Attending wananga sessions is apart of the program structure to ensure full par…" at bounding box center [741, 639] width 780 height 124
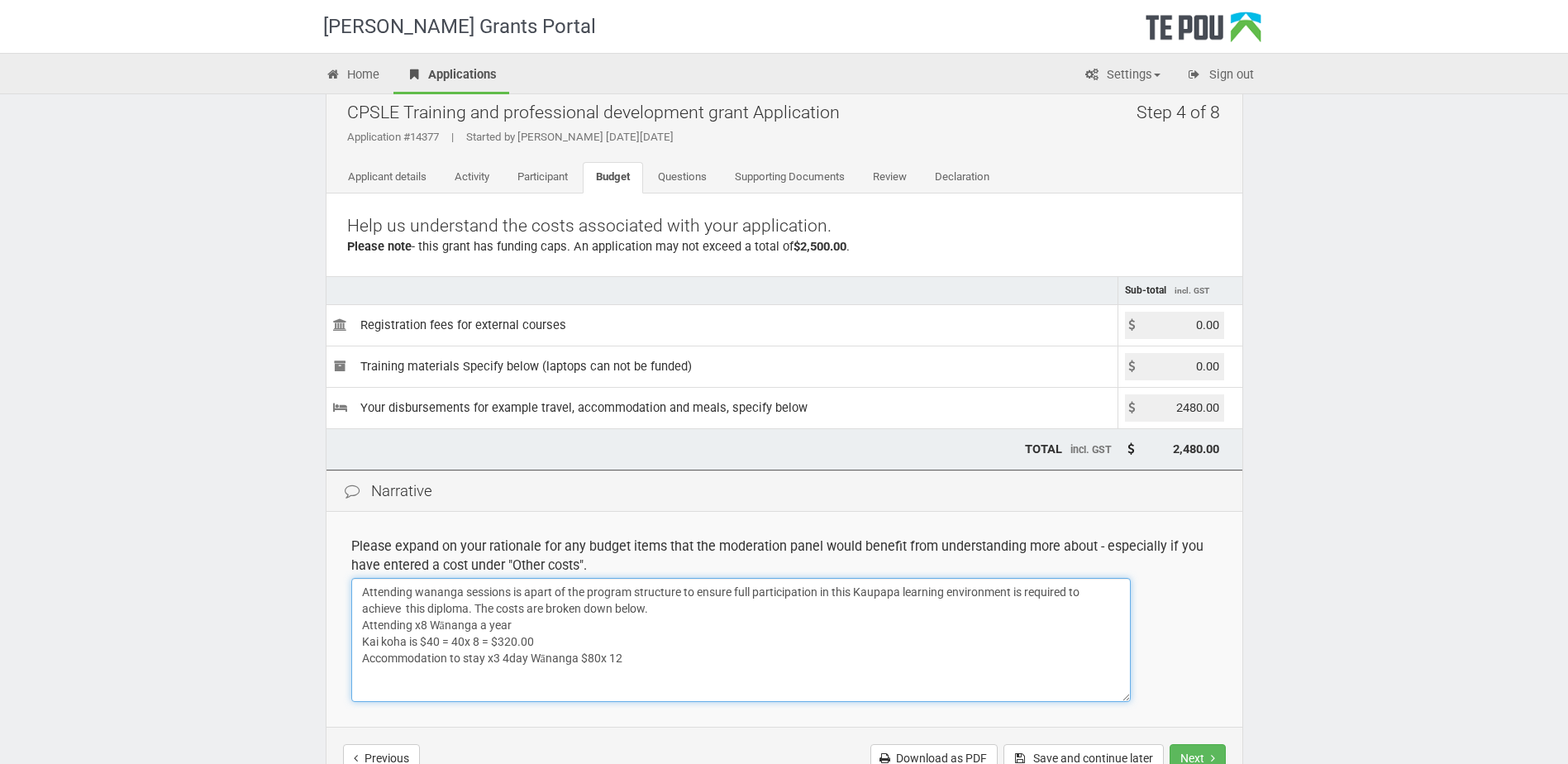
click at [645, 659] on textarea "Attending wananga sessions is apart of the program structure to ensure full par…" at bounding box center [741, 639] width 780 height 124
type textarea "Attending wananga sessions is apart of the program structure to ensure full par…"
